Goal: Use online tool/utility: Use online tool/utility

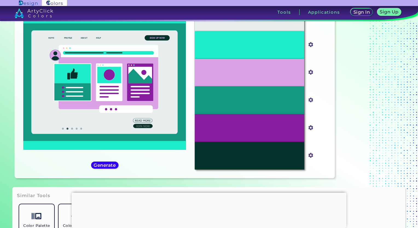
scroll to position [55, 0]
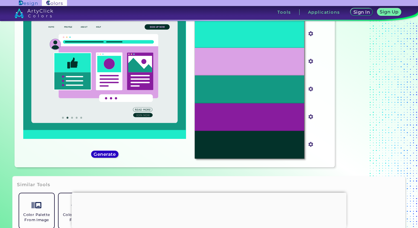
click at [104, 151] on div "Generate" at bounding box center [104, 154] width 27 height 7
click at [104, 155] on h5 "Generate" at bounding box center [104, 155] width 21 height 4
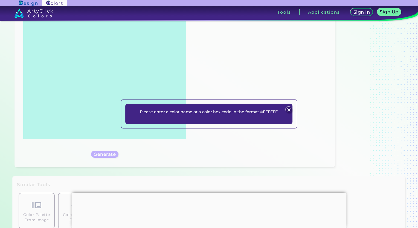
click at [287, 108] on img at bounding box center [289, 110] width 7 height 7
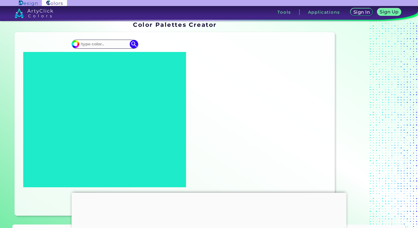
scroll to position [0, 0]
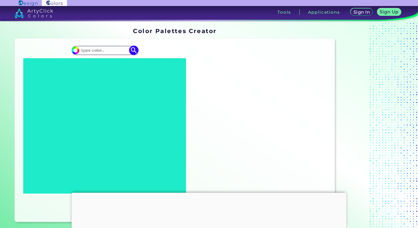
click at [115, 50] on input at bounding box center [104, 50] width 51 height 7
paste input "FAF5AB"
click at [81, 49] on input "FAF5AB" at bounding box center [104, 50] width 51 height 7
type input "#FAF5AB"
click at [135, 51] on img at bounding box center [134, 51] width 10 height 10
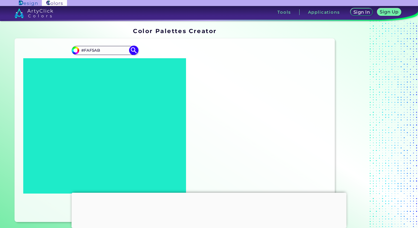
type input "#faf5ab"
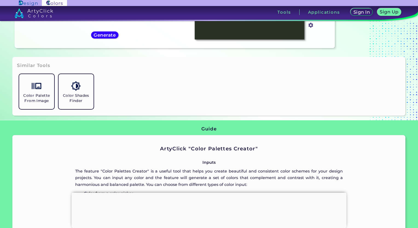
scroll to position [173, 0]
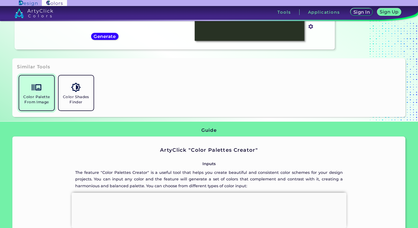
click at [47, 101] on h5 "Color Palette From Image" at bounding box center [36, 99] width 31 height 10
